Goal: Task Accomplishment & Management: Use online tool/utility

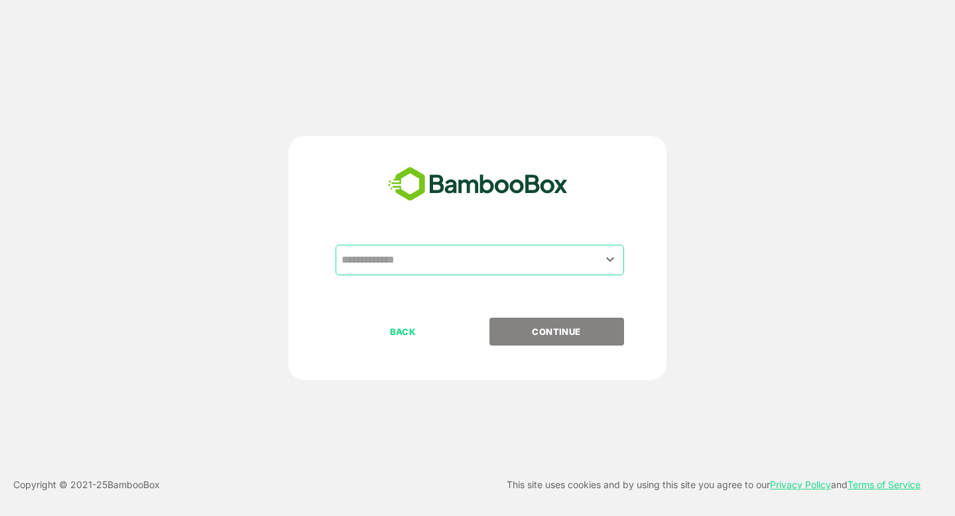
click at [409, 251] on input "text" at bounding box center [479, 259] width 283 height 25
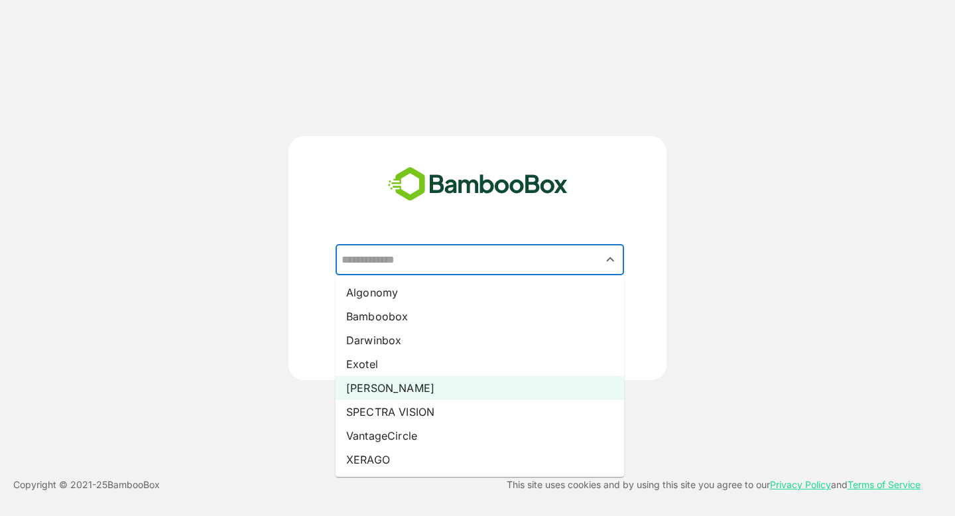
click at [385, 388] on li "[PERSON_NAME]" at bounding box center [480, 388] width 289 height 24
type input "*****"
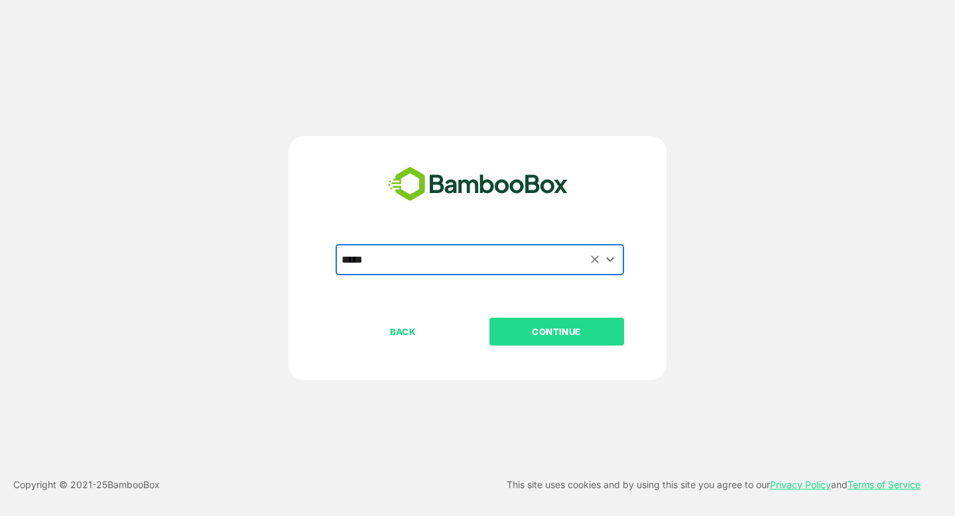
click at [555, 339] on button "CONTINUE" at bounding box center [556, 332] width 135 height 28
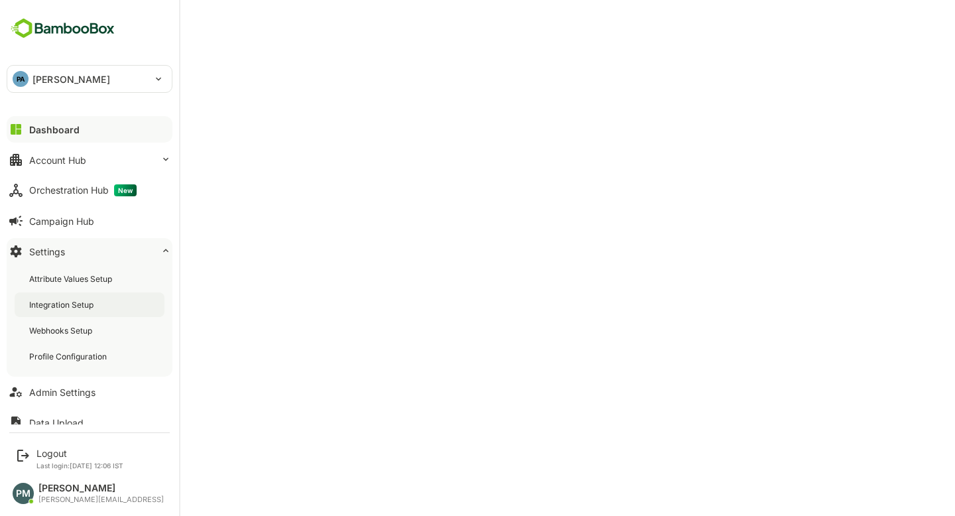
click at [68, 305] on div "Integration Setup" at bounding box center [62, 304] width 67 height 11
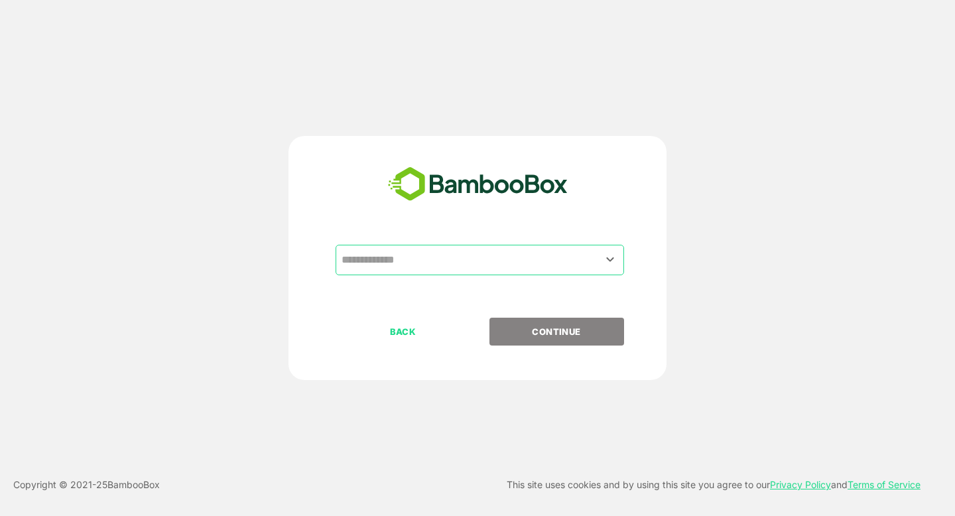
click at [454, 263] on input "text" at bounding box center [479, 259] width 283 height 25
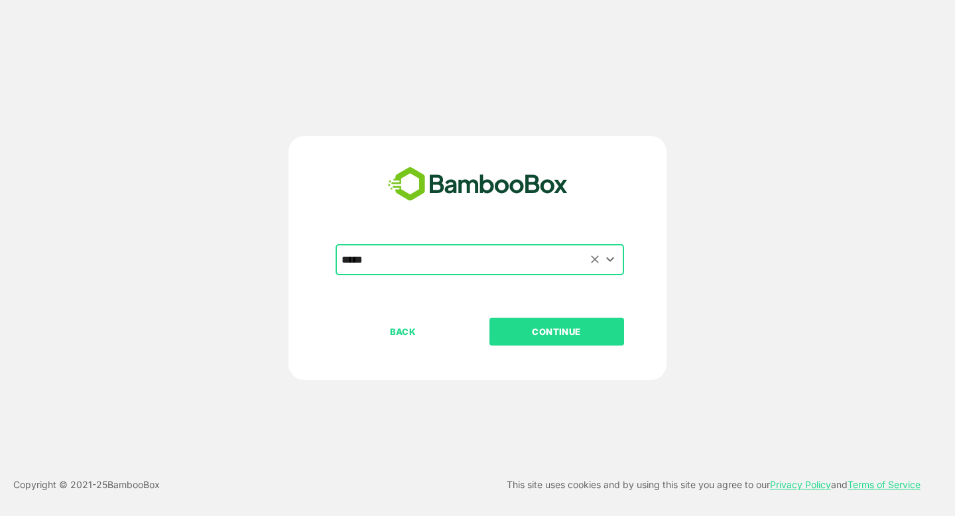
type input "*****"
click at [489, 318] on button "CONTINUE" at bounding box center [556, 332] width 135 height 28
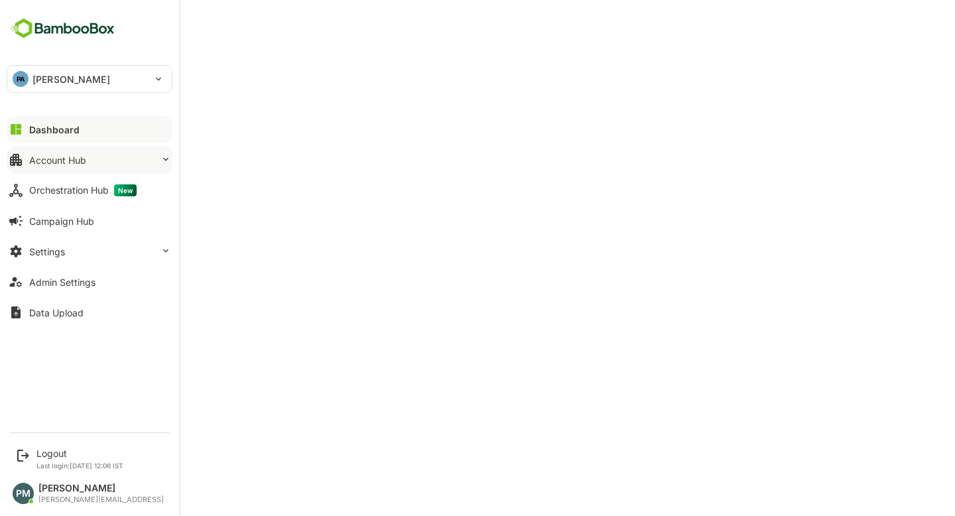
click at [109, 160] on button "Account Hub" at bounding box center [90, 160] width 166 height 27
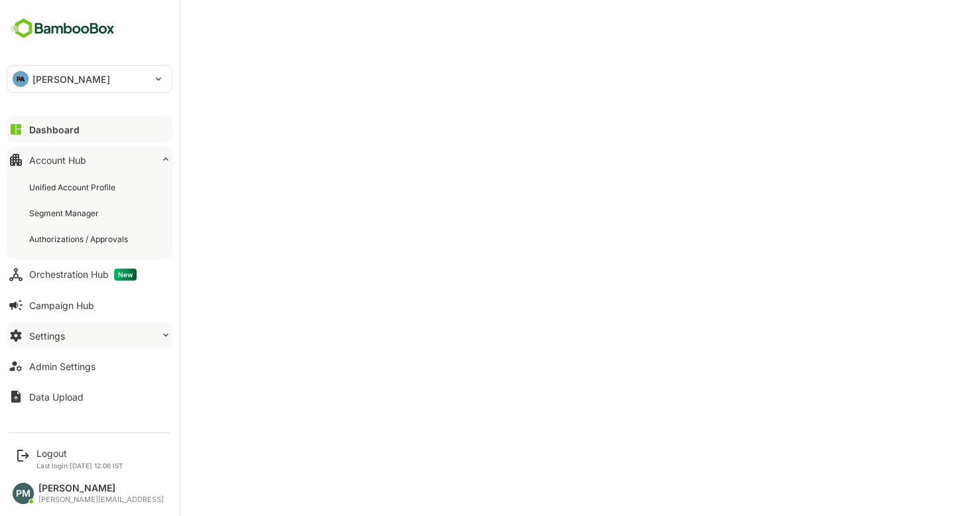
click at [82, 331] on button "Settings" at bounding box center [90, 335] width 166 height 27
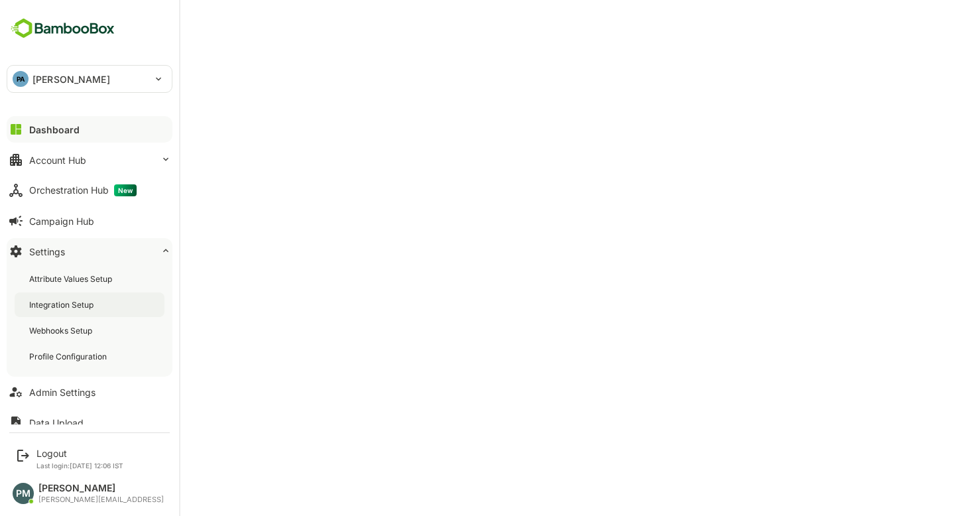
click at [90, 308] on div "Integration Setup" at bounding box center [62, 304] width 67 height 11
click at [78, 126] on button "Dashboard" at bounding box center [90, 129] width 166 height 27
